Goal: Navigation & Orientation: Find specific page/section

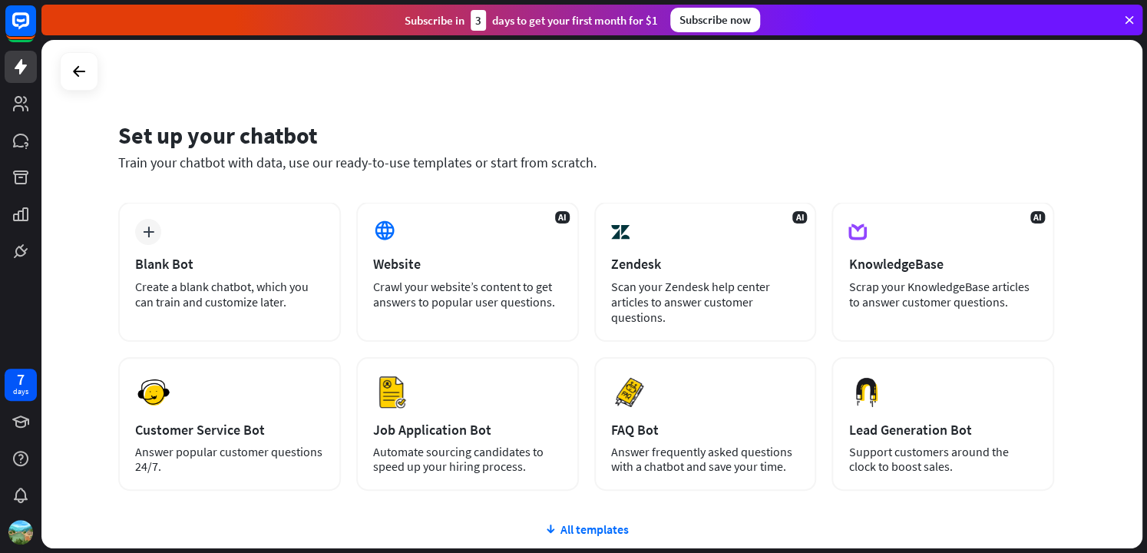
click at [719, 19] on div "Subscribe now" at bounding box center [715, 20] width 90 height 25
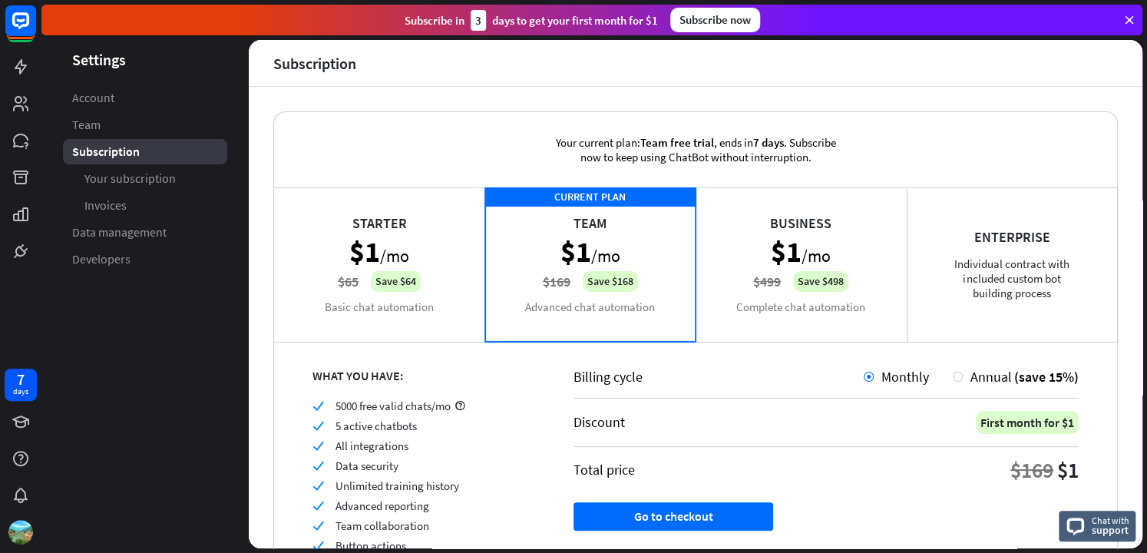
click at [602, 22] on div "Subscribe [DATE] to get your first month for $1" at bounding box center [531, 20] width 253 height 21
click at [574, 18] on div "Subscribe [DATE] to get your first month for $1" at bounding box center [531, 20] width 253 height 21
click at [441, 18] on div "Subscribe [DATE] to get your first month for $1" at bounding box center [531, 20] width 253 height 21
click at [1123, 18] on icon at bounding box center [1129, 20] width 14 height 14
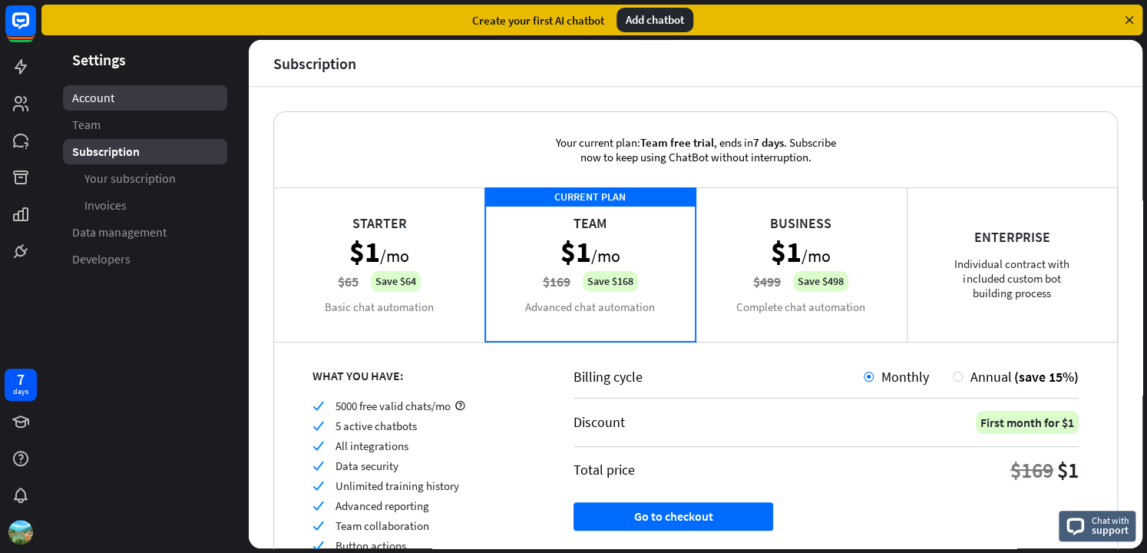
click at [94, 90] on span "Account" at bounding box center [93, 98] width 42 height 16
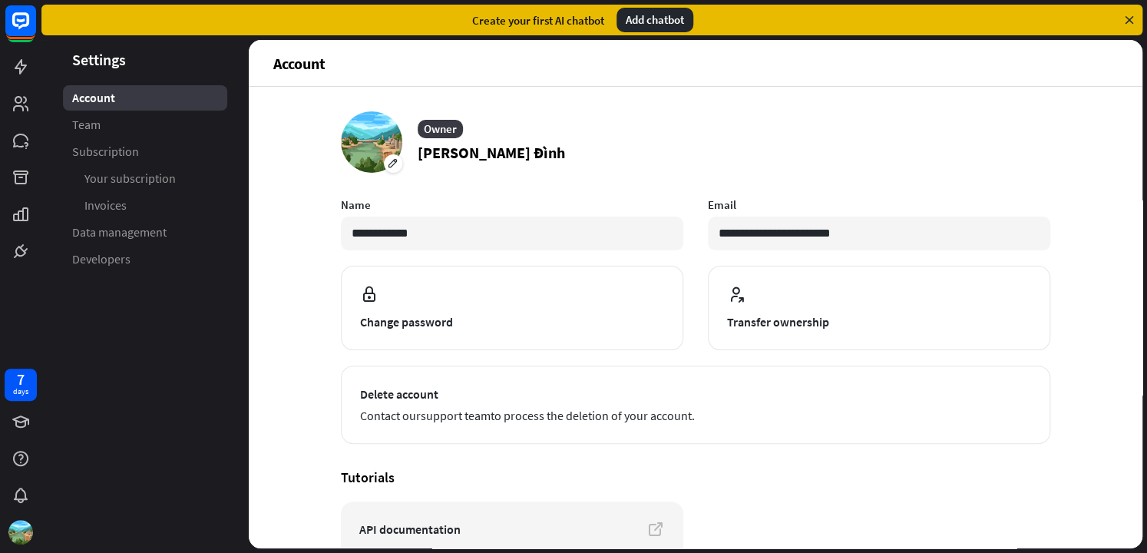
click at [104, 64] on header "Settings" at bounding box center [144, 59] width 207 height 21
click at [100, 102] on span "Account" at bounding box center [93, 98] width 43 height 16
click at [98, 121] on span "Team" at bounding box center [86, 125] width 28 height 16
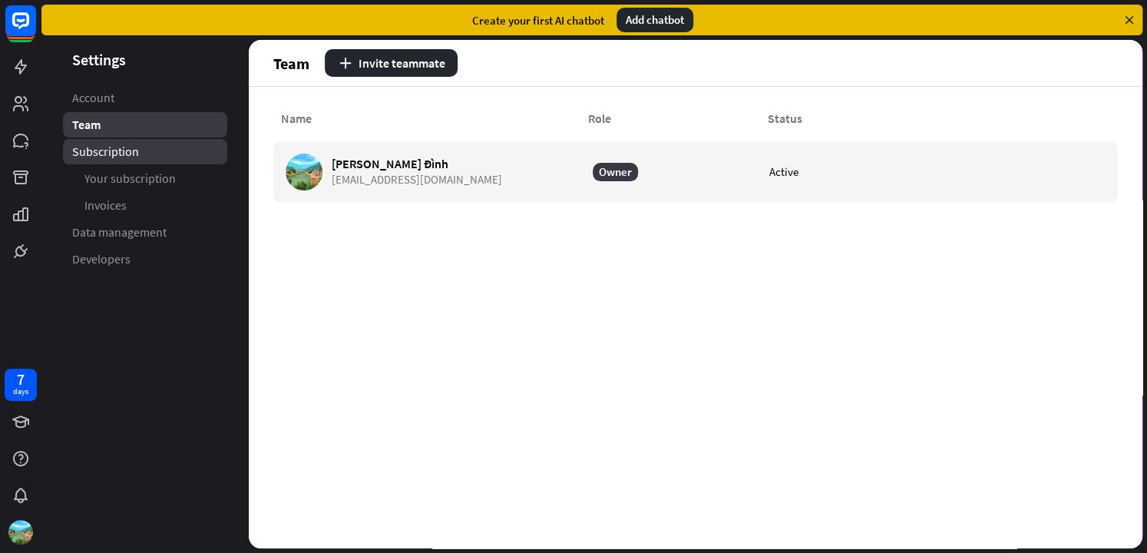
click at [100, 156] on span "Subscription" at bounding box center [105, 152] width 67 height 16
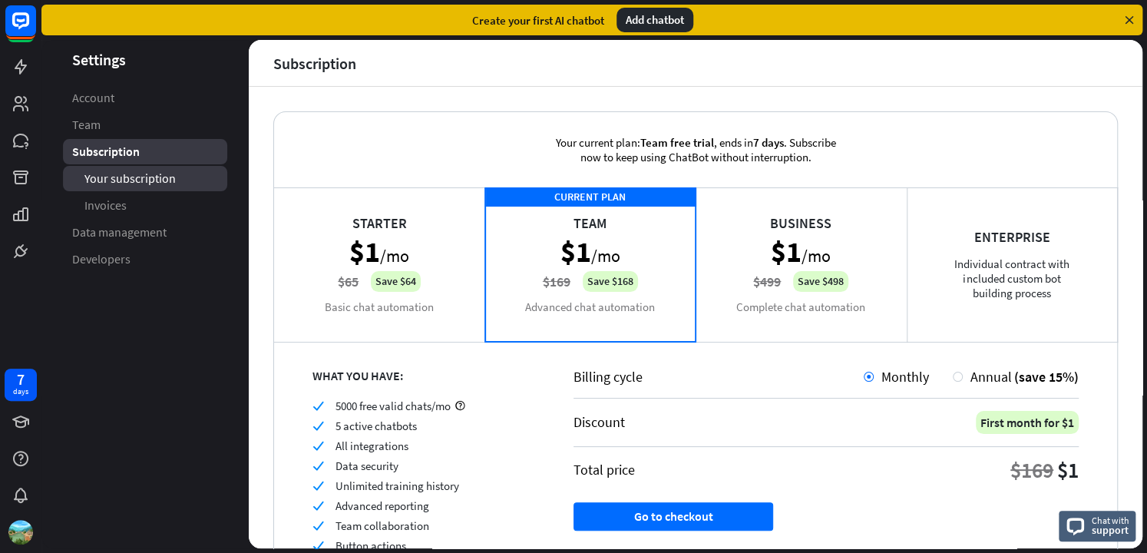
click at [104, 178] on span "Your subscription" at bounding box center [129, 178] width 91 height 16
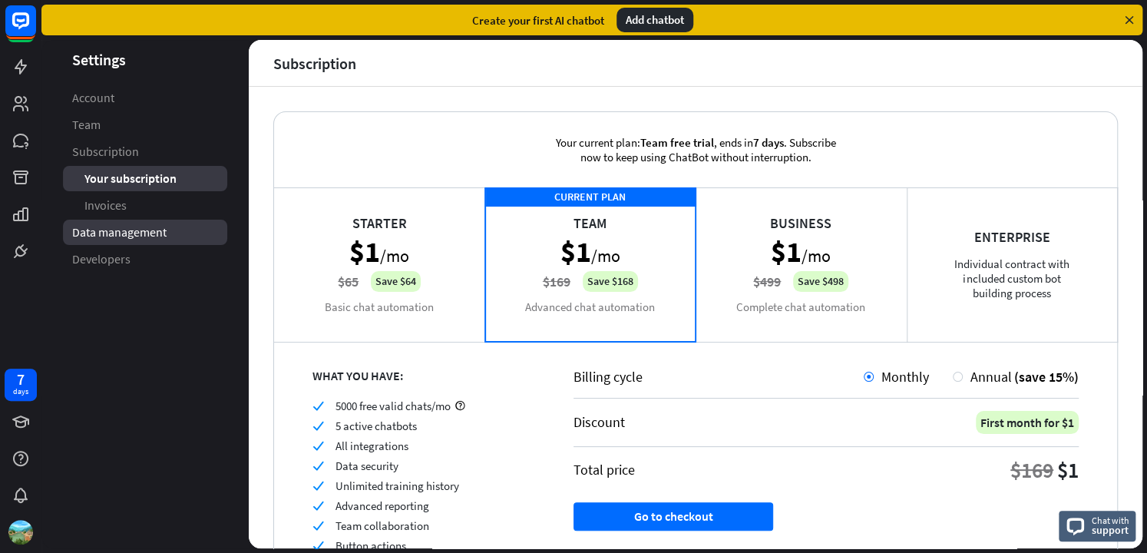
click at [112, 228] on span "Data management" at bounding box center [119, 232] width 94 height 16
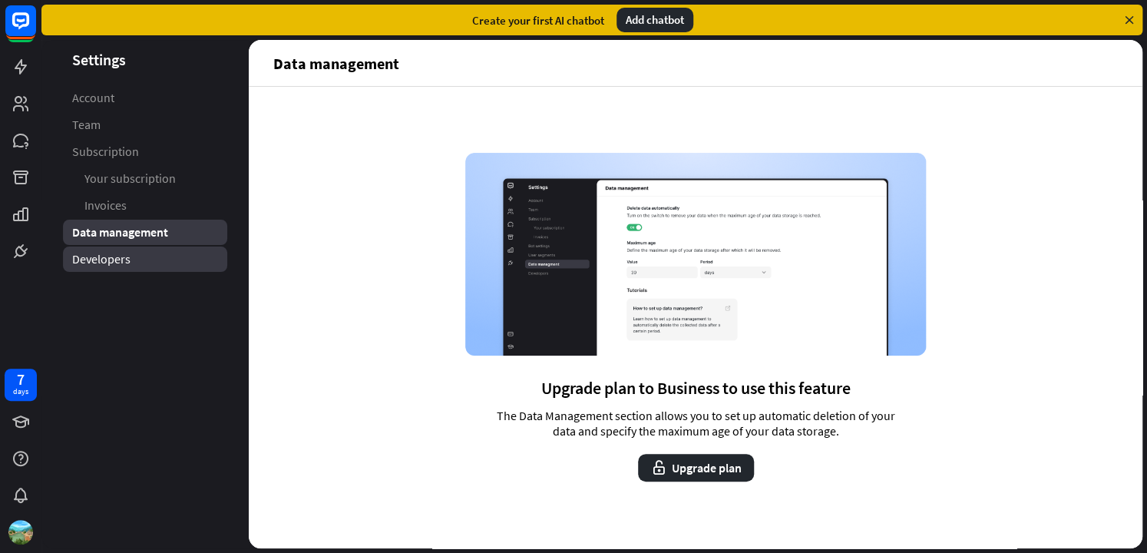
click at [114, 261] on span "Developers" at bounding box center [101, 259] width 58 height 16
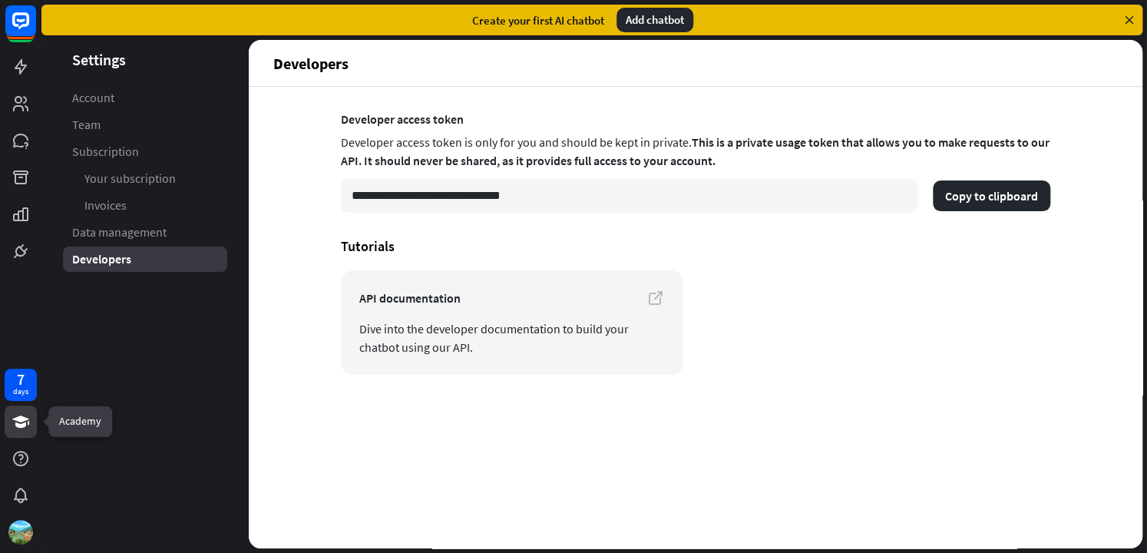
click at [24, 418] on icon at bounding box center [20, 421] width 17 height 12
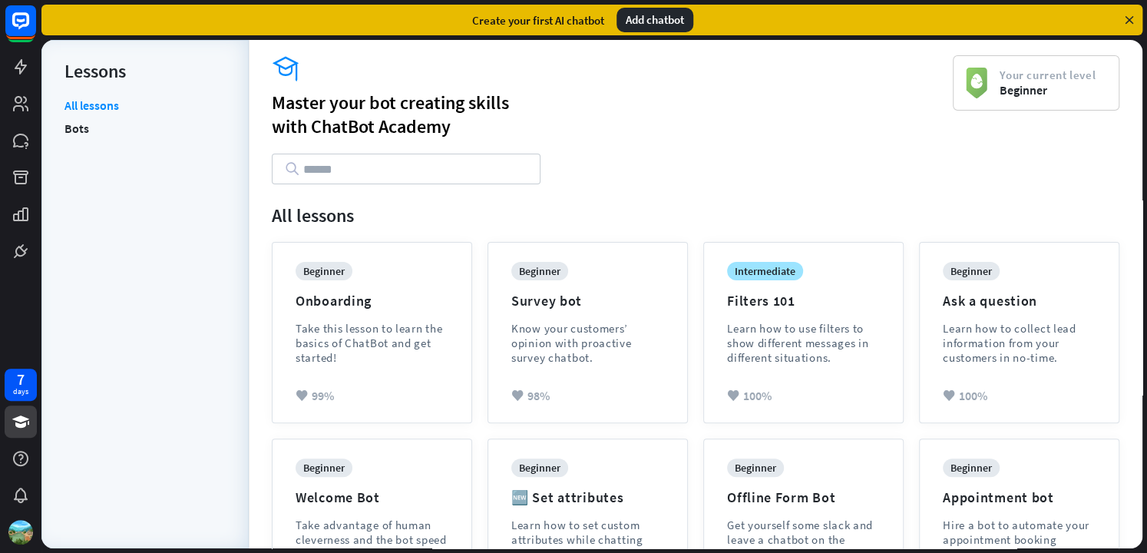
click at [748, 200] on div "menu All lessons" at bounding box center [696, 215] width 848 height 31
click at [81, 136] on link "Bots" at bounding box center [76, 128] width 25 height 23
click at [80, 131] on link "Bots" at bounding box center [76, 128] width 25 height 23
